Goal: Information Seeking & Learning: Learn about a topic

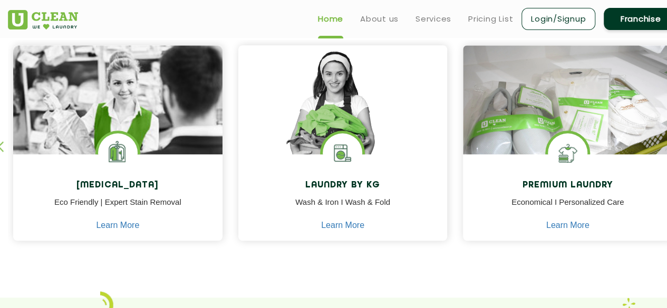
scroll to position [448, 0]
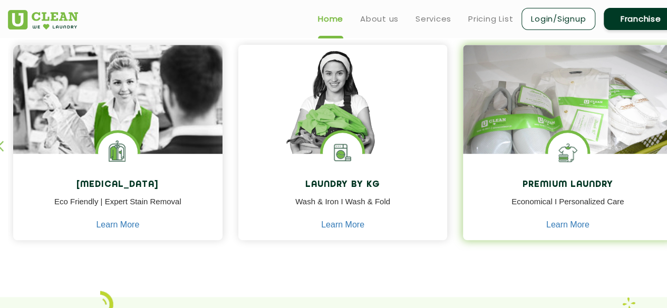
click at [589, 157] on div "Premium Laundry Economical I Personalized Care Learn More" at bounding box center [567, 198] width 209 height 89
click at [574, 229] on link "Learn More" at bounding box center [567, 224] width 43 height 9
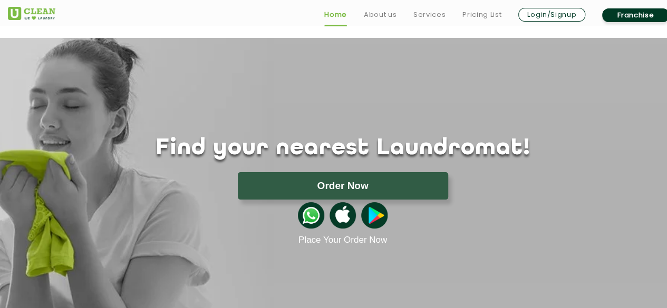
scroll to position [448, 0]
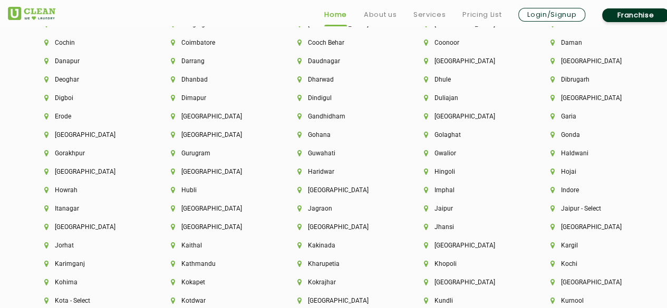
scroll to position [2398, 0]
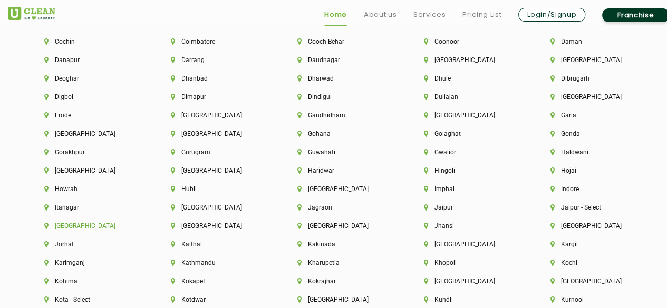
click at [60, 230] on li "Jammu" at bounding box center [89, 225] width 91 height 7
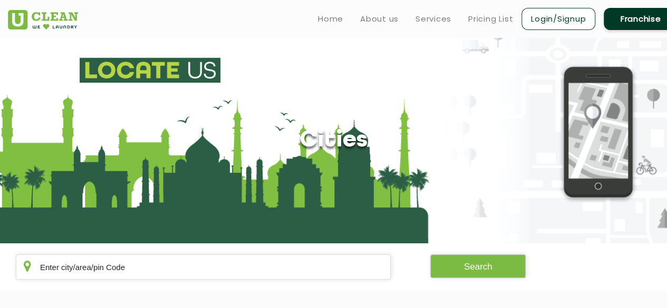
click at [646, 28] on link "Franchise" at bounding box center [641, 19] width 74 height 22
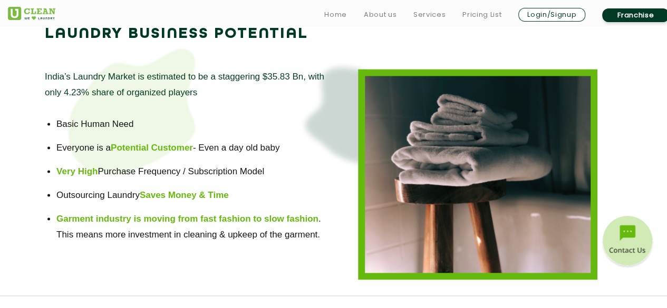
scroll to position [746, 0]
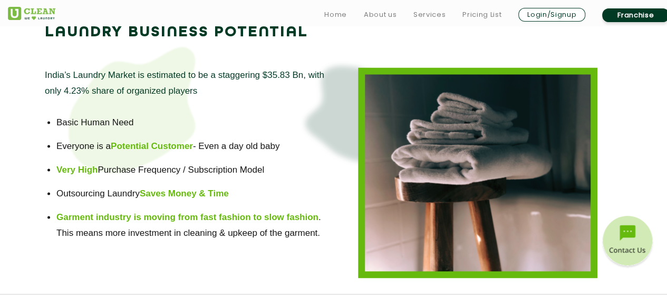
click at [269, 145] on li "Everyone is a Potential Customer - Even a day old baby" at bounding box center [189, 147] width 266 height 16
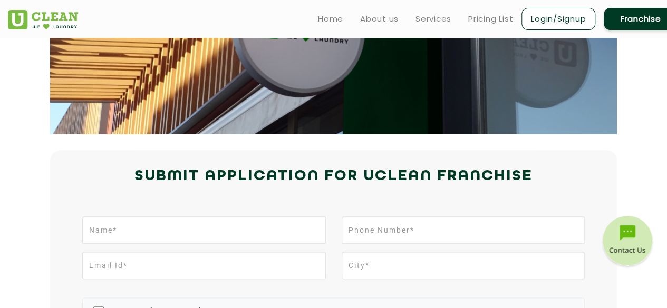
scroll to position [0, 0]
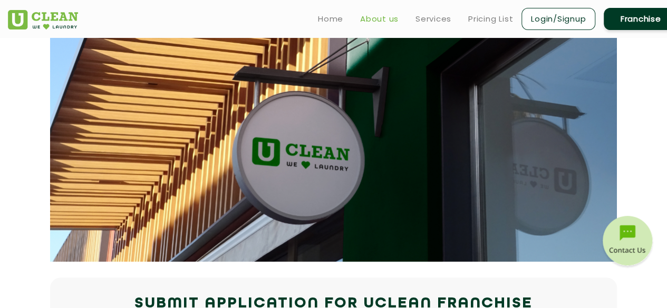
click at [380, 16] on link "About us" at bounding box center [379, 19] width 38 height 13
